Goal: Transaction & Acquisition: Purchase product/service

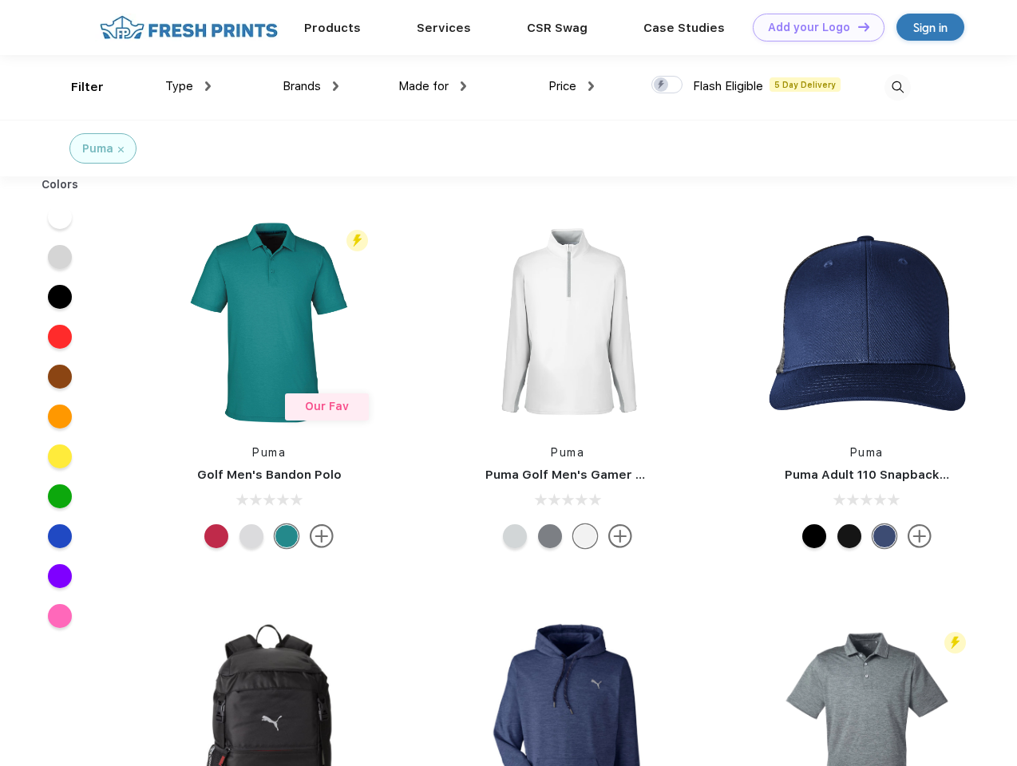
click at [813, 27] on link "Add your Logo Design Tool" at bounding box center [819, 28] width 132 height 28
click at [0, 0] on div "Design Tool" at bounding box center [0, 0] width 0 height 0
click at [856, 26] on link "Add your Logo Design Tool" at bounding box center [819, 28] width 132 height 28
click at [77, 87] on div "Filter" at bounding box center [87, 87] width 33 height 18
click at [188, 86] on span "Type" at bounding box center [179, 86] width 28 height 14
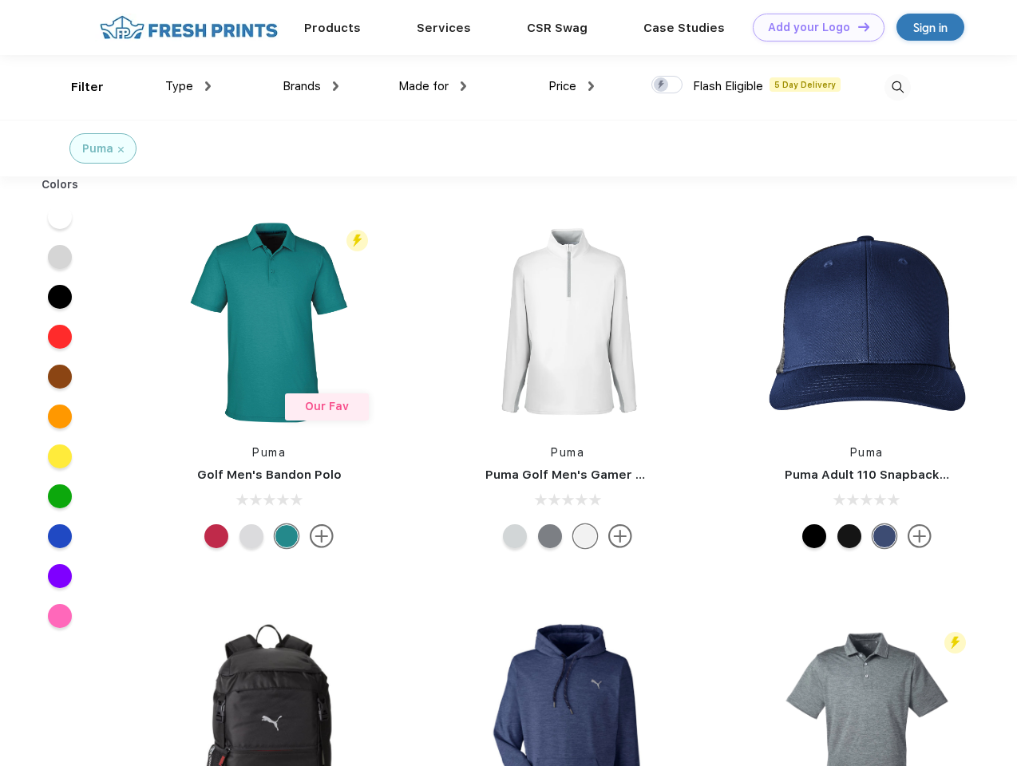
click at [311, 86] on span "Brands" at bounding box center [302, 86] width 38 height 14
click at [433, 86] on span "Made for" at bounding box center [423, 86] width 50 height 14
click at [572, 86] on span "Price" at bounding box center [562, 86] width 28 height 14
click at [667, 85] on div at bounding box center [666, 85] width 31 height 18
click at [662, 85] on input "checkbox" at bounding box center [656, 80] width 10 height 10
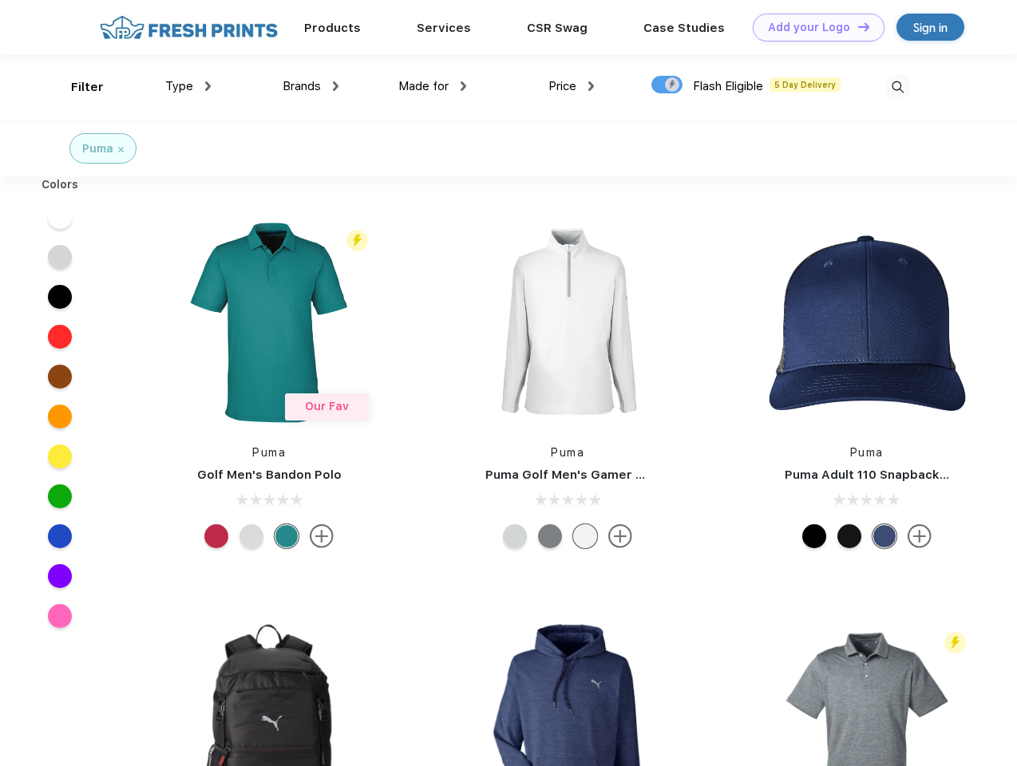
click at [897, 87] on img at bounding box center [897, 87] width 26 height 26
